Goal: Task Accomplishment & Management: Manage account settings

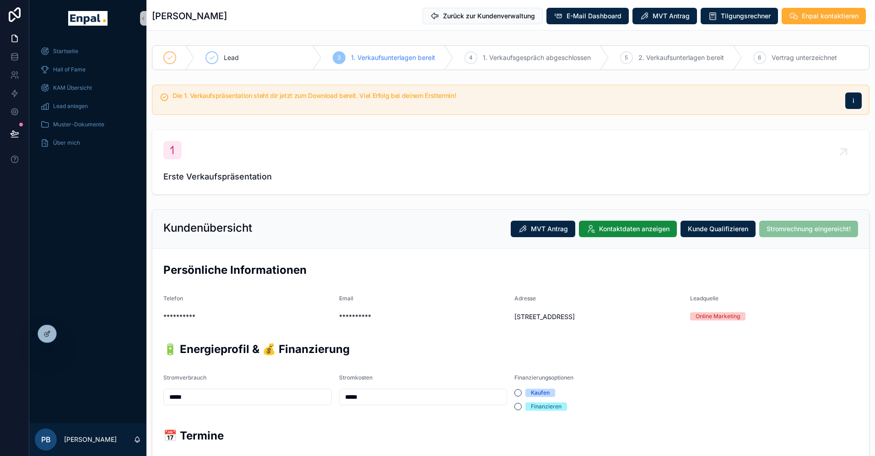
scroll to position [107, 0]
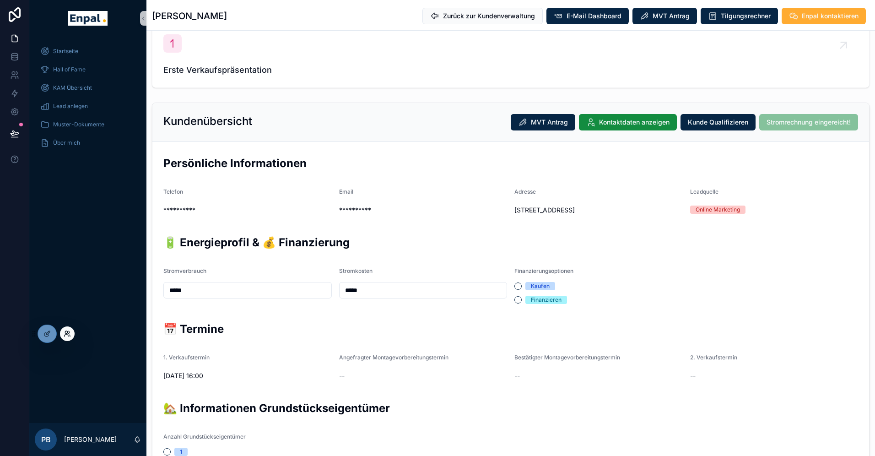
click at [66, 332] on icon at bounding box center [67, 333] width 7 height 7
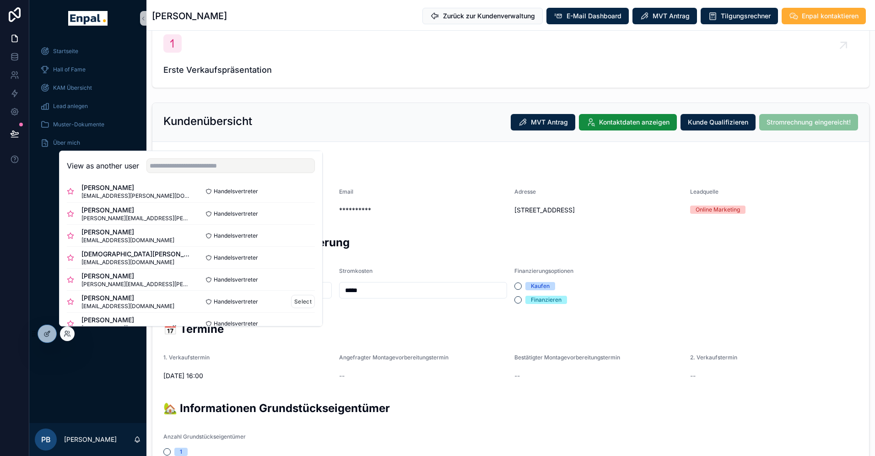
scroll to position [0, 0]
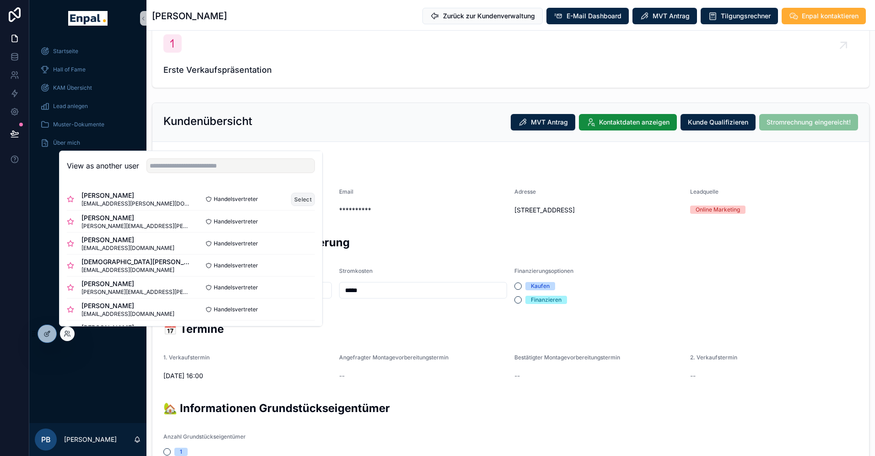
click at [305, 198] on button "Select" at bounding box center [303, 199] width 24 height 13
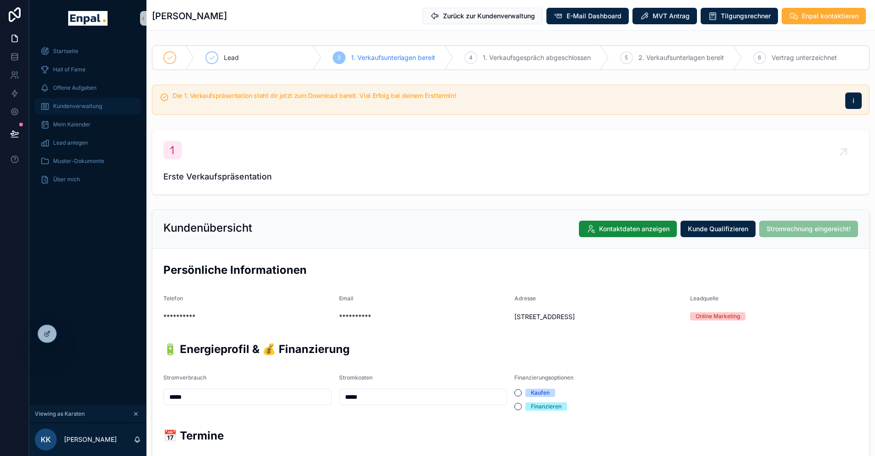
click at [81, 105] on span "Kundenverwaltung" at bounding box center [77, 106] width 49 height 7
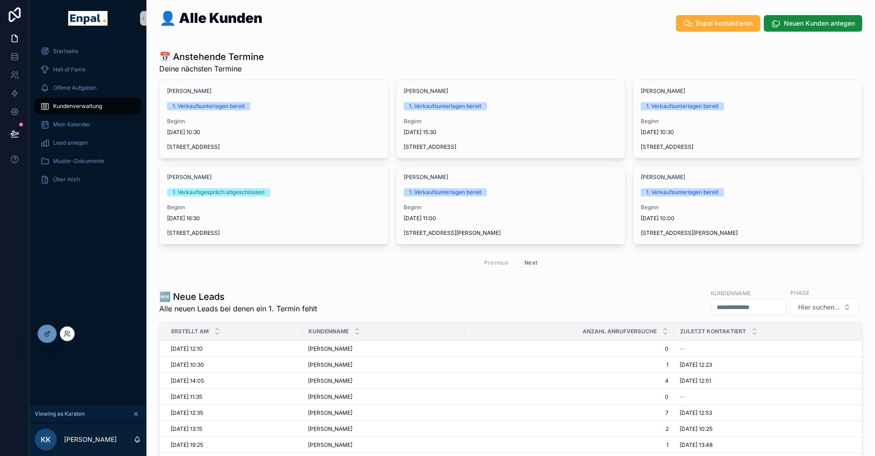
click at [72, 337] on div at bounding box center [67, 333] width 15 height 15
click at [68, 333] on icon at bounding box center [67, 333] width 7 height 7
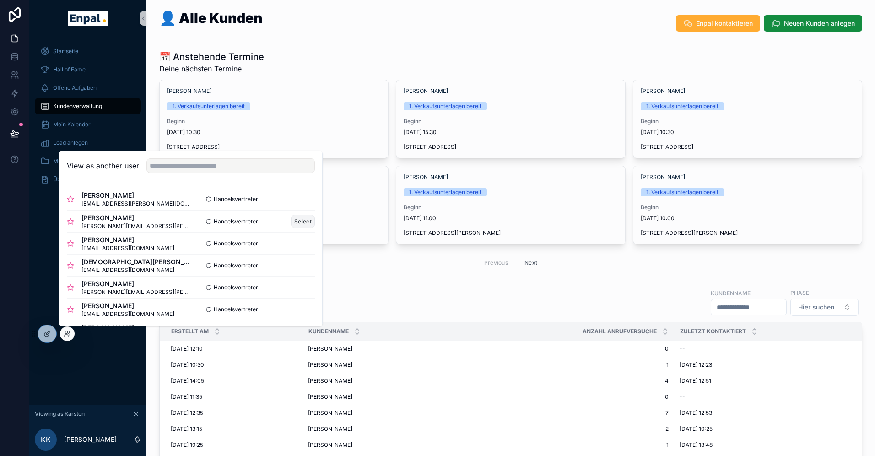
click at [304, 223] on button "Select" at bounding box center [303, 221] width 24 height 13
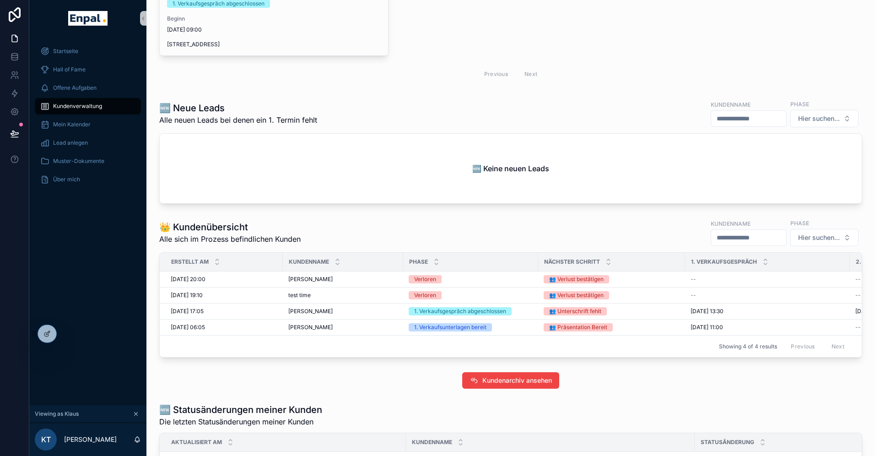
scroll to position [107, 0]
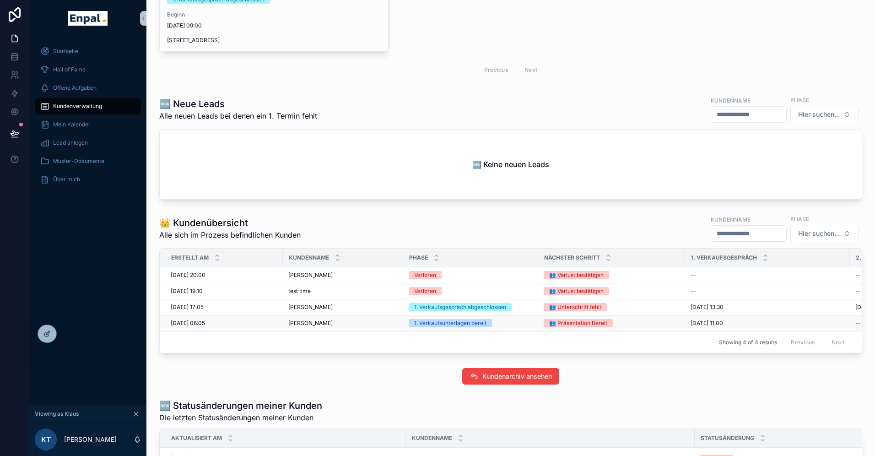
click at [323, 322] on span "[PERSON_NAME]" at bounding box center [310, 323] width 44 height 7
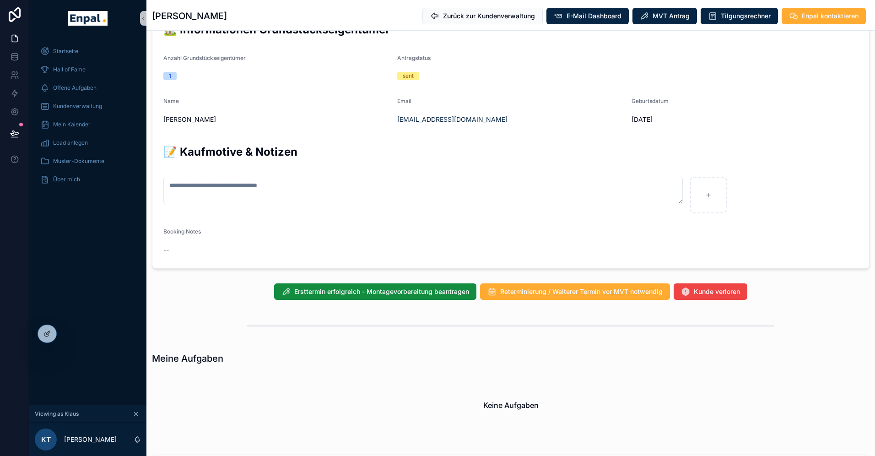
scroll to position [501, 0]
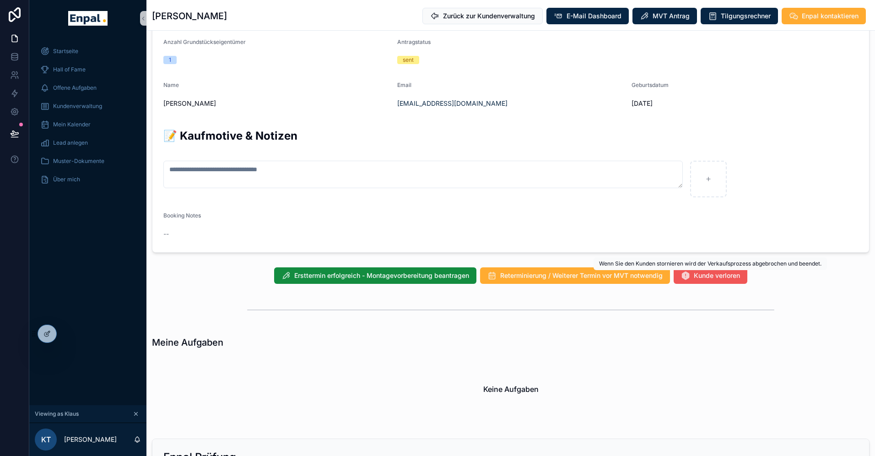
click at [700, 275] on span "Kunde verloren" at bounding box center [717, 275] width 46 height 9
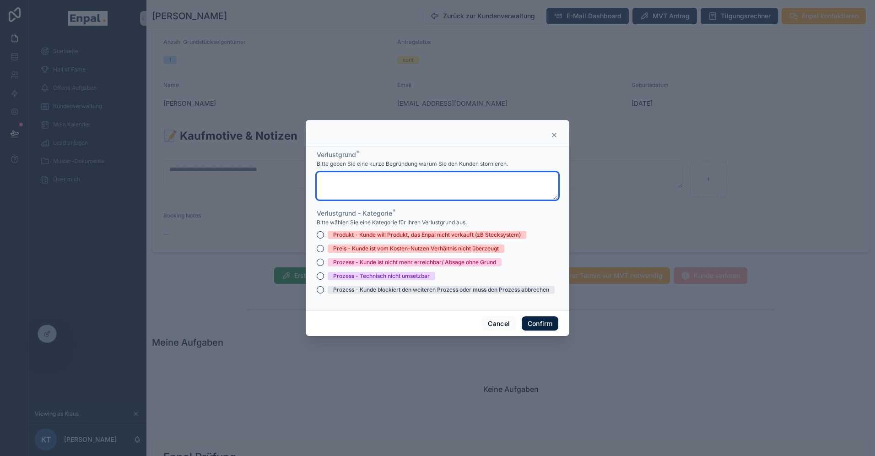
click at [413, 192] on textarea at bounding box center [438, 185] width 242 height 27
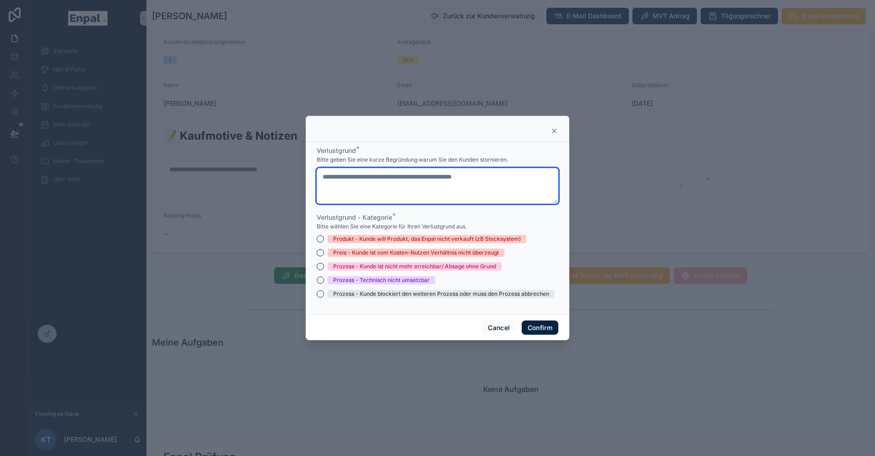
type textarea "**********"
click at [396, 255] on div "Preis - Kunde ist vom Kosten-Nutzen Verhältnis nicht überzeugt" at bounding box center [416, 253] width 166 height 8
click at [324, 255] on button "Preis - Kunde ist vom Kosten-Nutzen Verhältnis nicht überzeugt" at bounding box center [320, 252] width 7 height 7
click at [386, 295] on div "Prozess - Kunde blockiert den weiteren Prozess oder muss den Prozess abbrechen" at bounding box center [441, 294] width 216 height 8
click at [324, 295] on button "Prozess - Kunde blockiert den weiteren Prozess oder muss den Prozess abbrechen" at bounding box center [320, 293] width 7 height 7
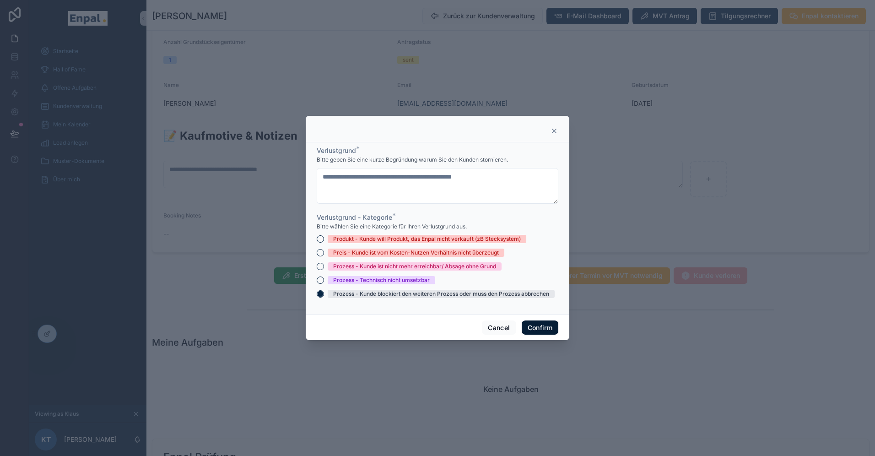
click at [538, 326] on button "Confirm" at bounding box center [540, 327] width 37 height 15
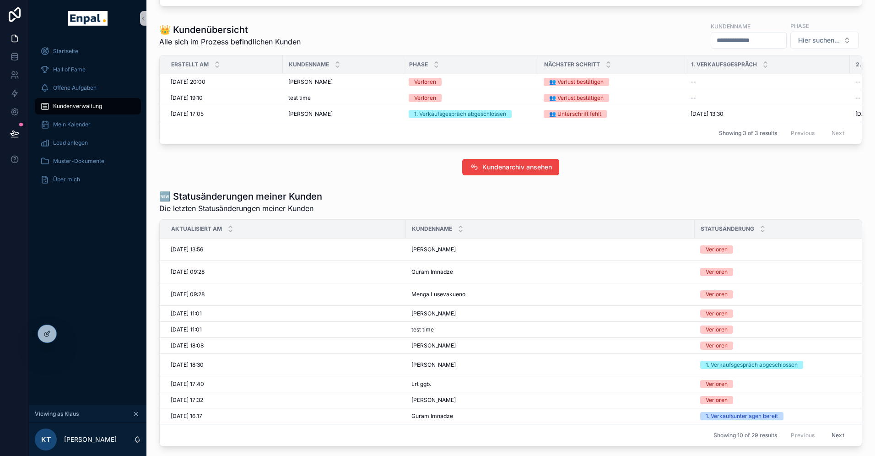
scroll to position [367, 0]
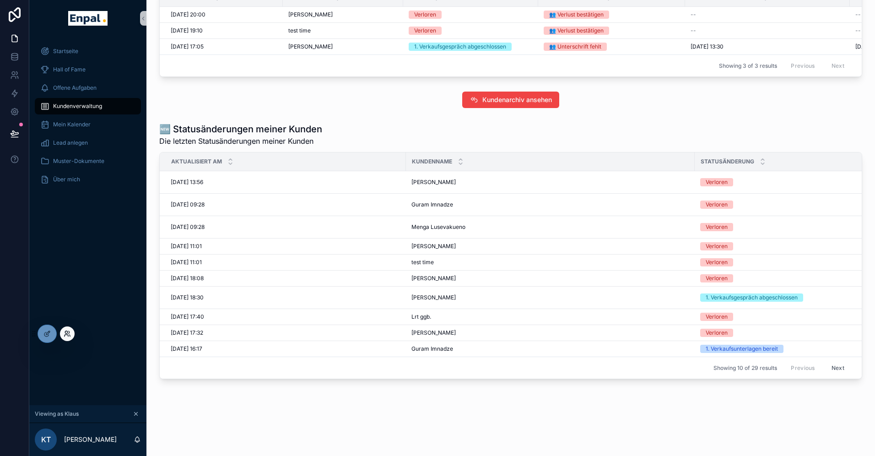
click at [68, 333] on icon at bounding box center [67, 333] width 7 height 7
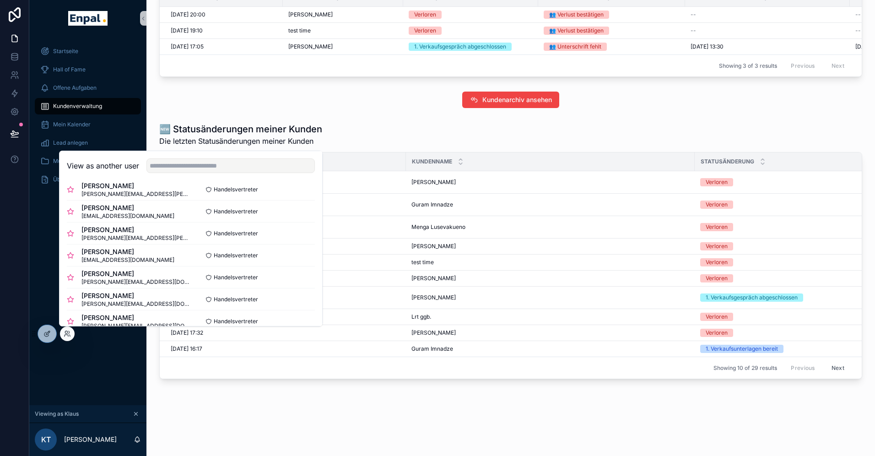
scroll to position [92, 0]
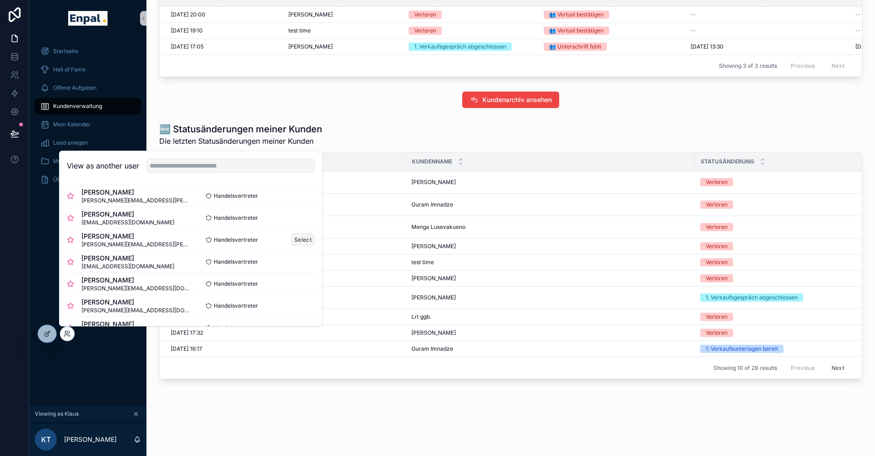
click at [304, 237] on button "Select" at bounding box center [303, 239] width 24 height 13
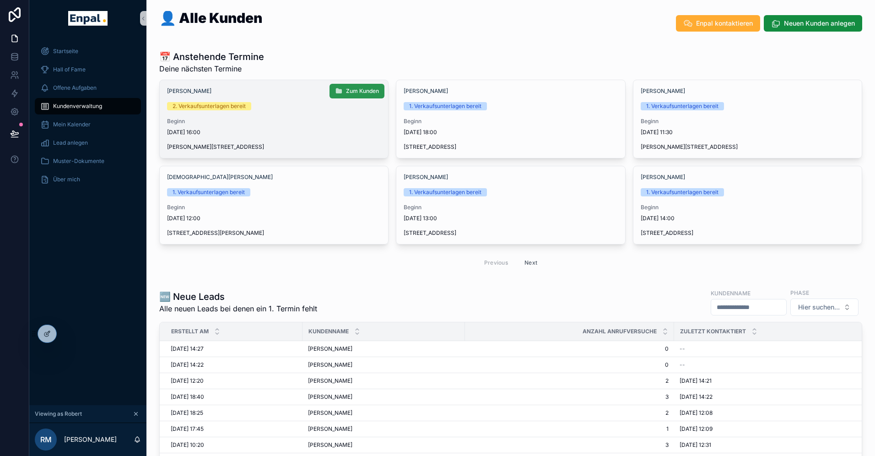
click at [368, 84] on button "Zum Kunden" at bounding box center [357, 91] width 55 height 15
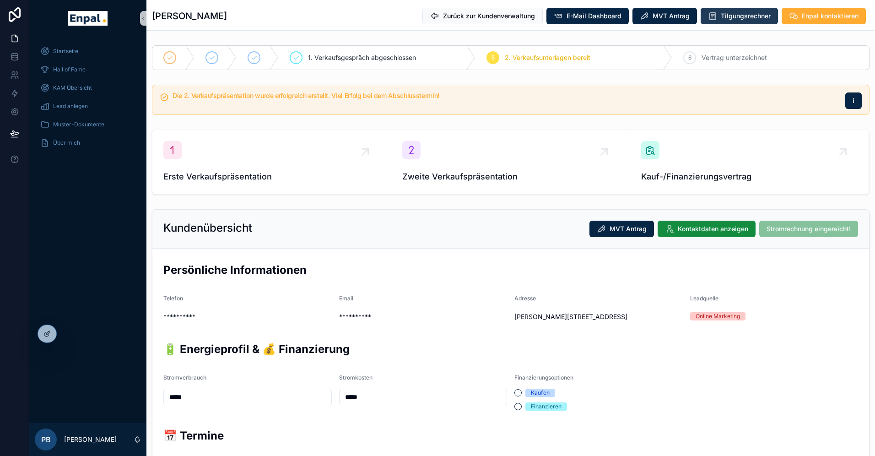
click at [742, 16] on span "Tilgungsrechner" at bounding box center [746, 15] width 50 height 9
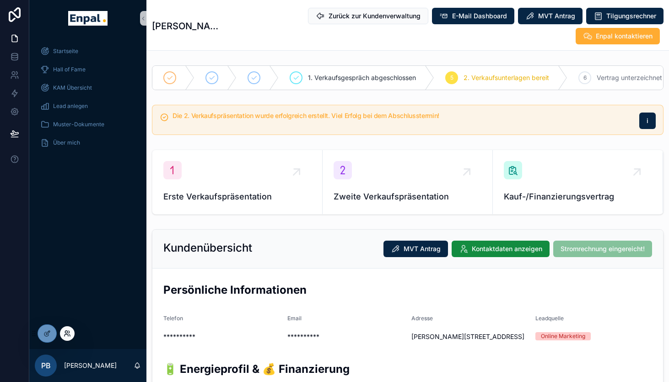
click at [65, 333] on icon at bounding box center [67, 333] width 7 height 7
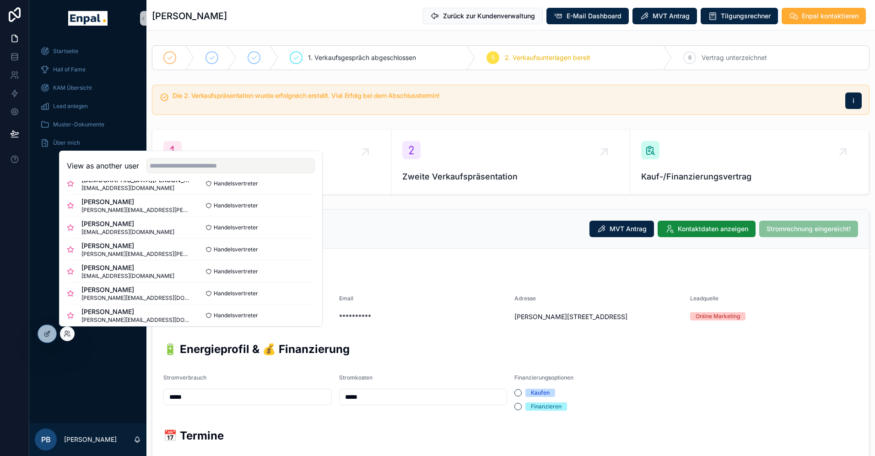
scroll to position [82, 0]
